Goal: Information Seeking & Learning: Learn about a topic

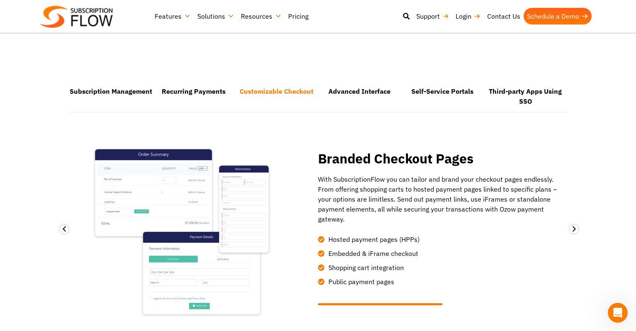
scroll to position [526, 0]
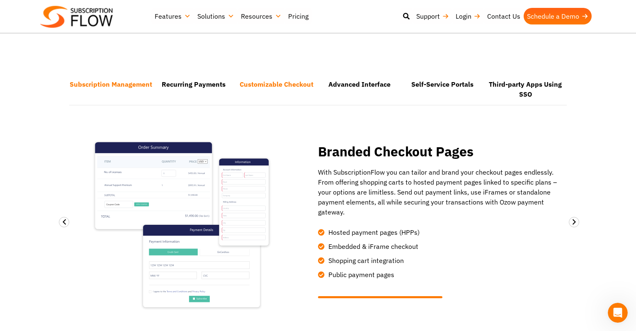
click at [130, 86] on li "Subscription Management" at bounding box center [110, 89] width 83 height 30
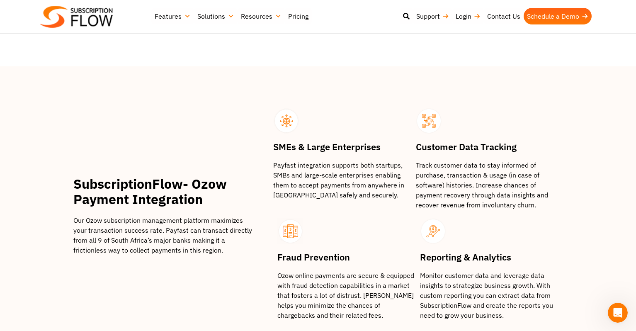
scroll to position [893, 0]
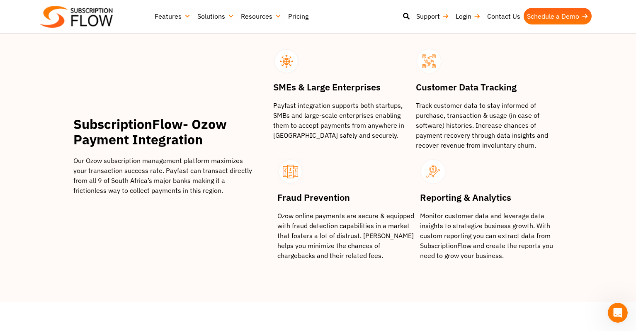
click at [295, 15] on link "Pricing" at bounding box center [298, 16] width 27 height 17
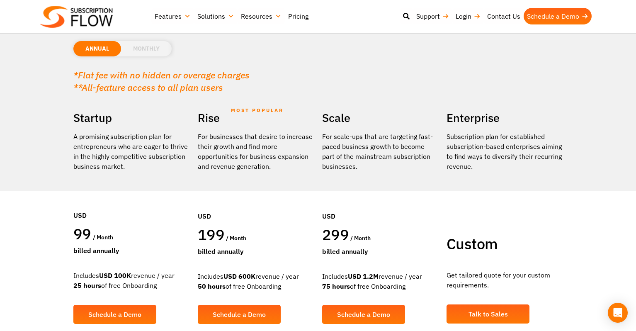
scroll to position [96, 0]
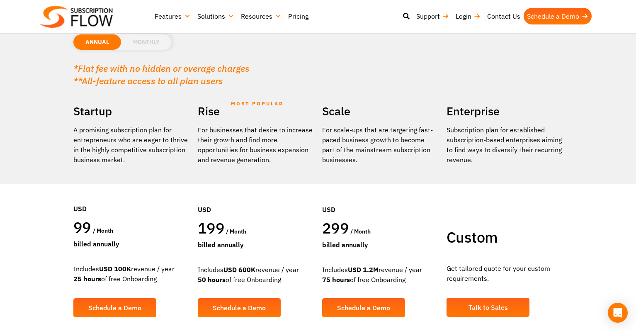
click at [155, 43] on li "MONTHLY" at bounding box center [146, 41] width 51 height 15
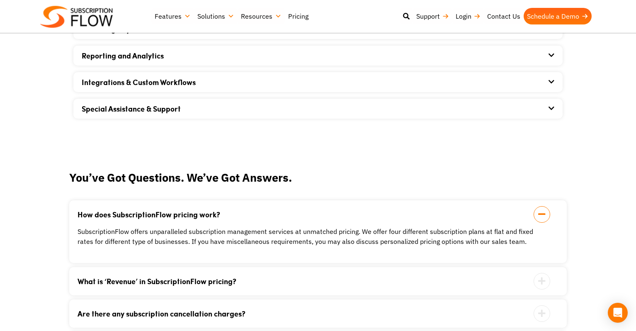
scroll to position [715, 0]
